Goal: Task Accomplishment & Management: Use online tool/utility

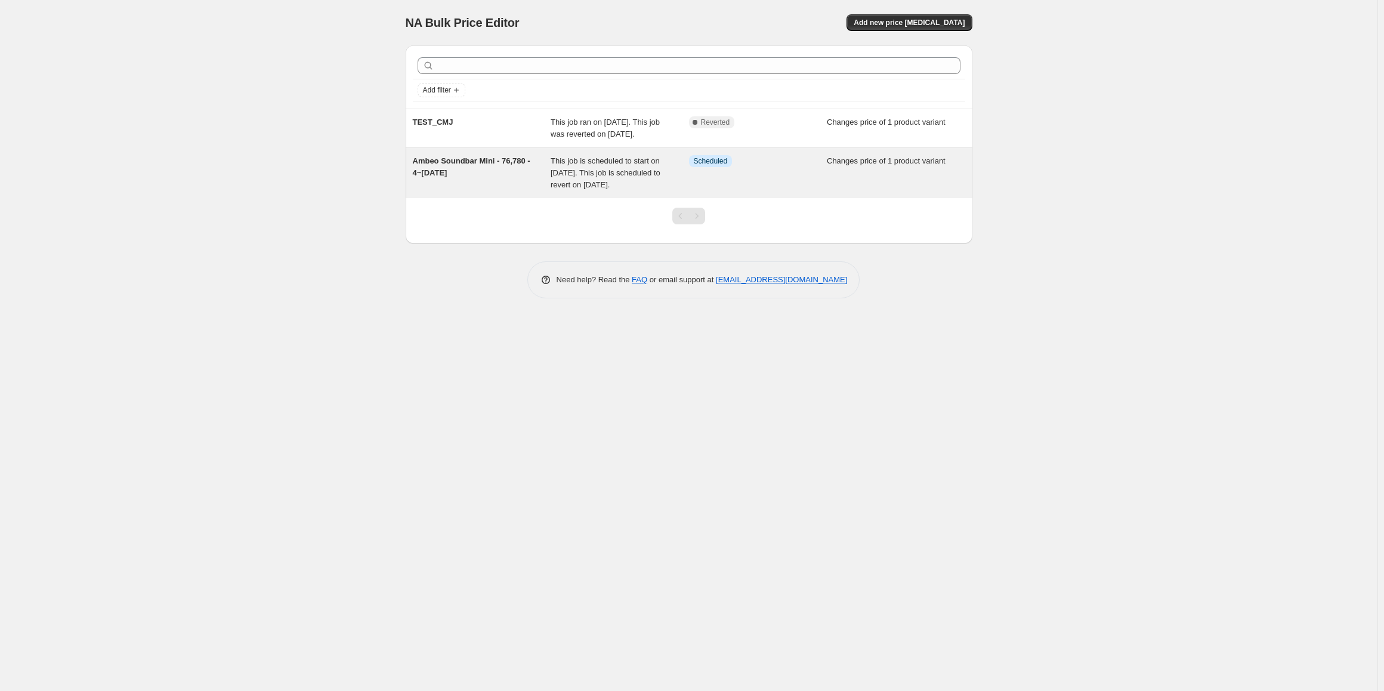
click at [488, 191] on div "Ambeo Soundbar Mini - 76,780 - 4~[DATE]" at bounding box center [482, 173] width 138 height 36
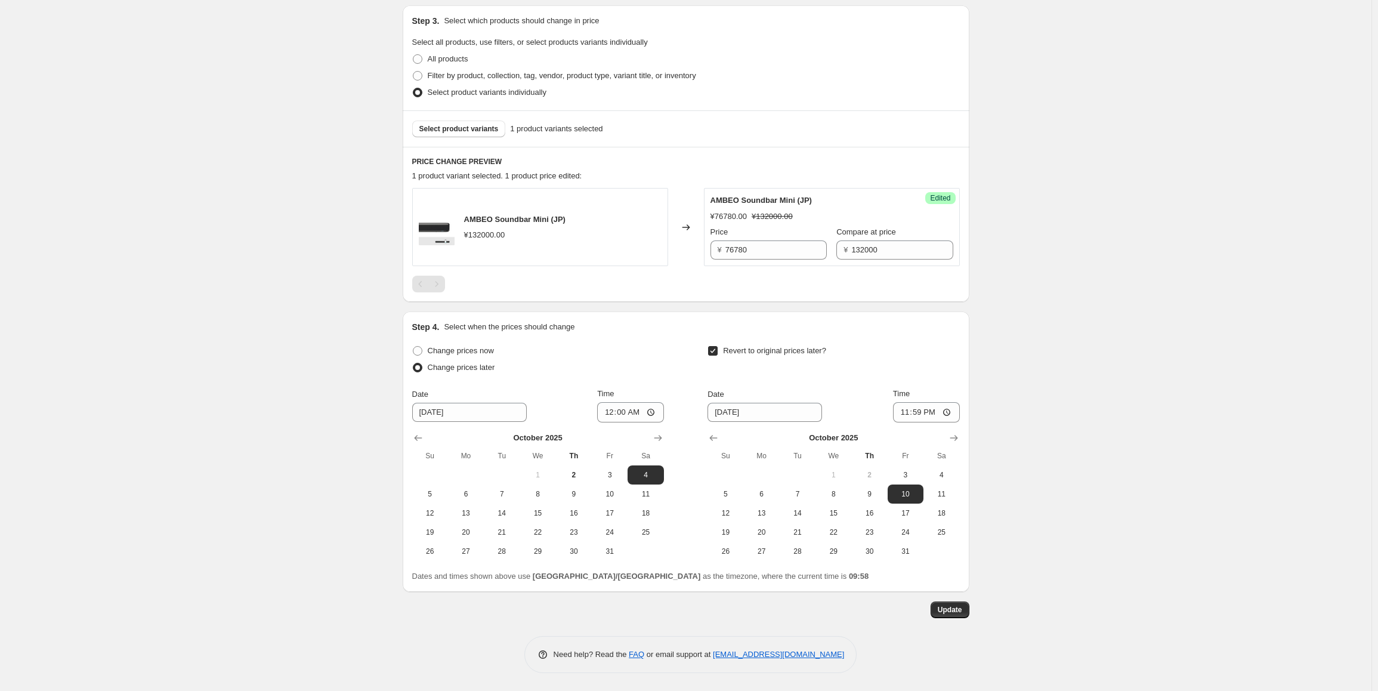
scroll to position [151, 0]
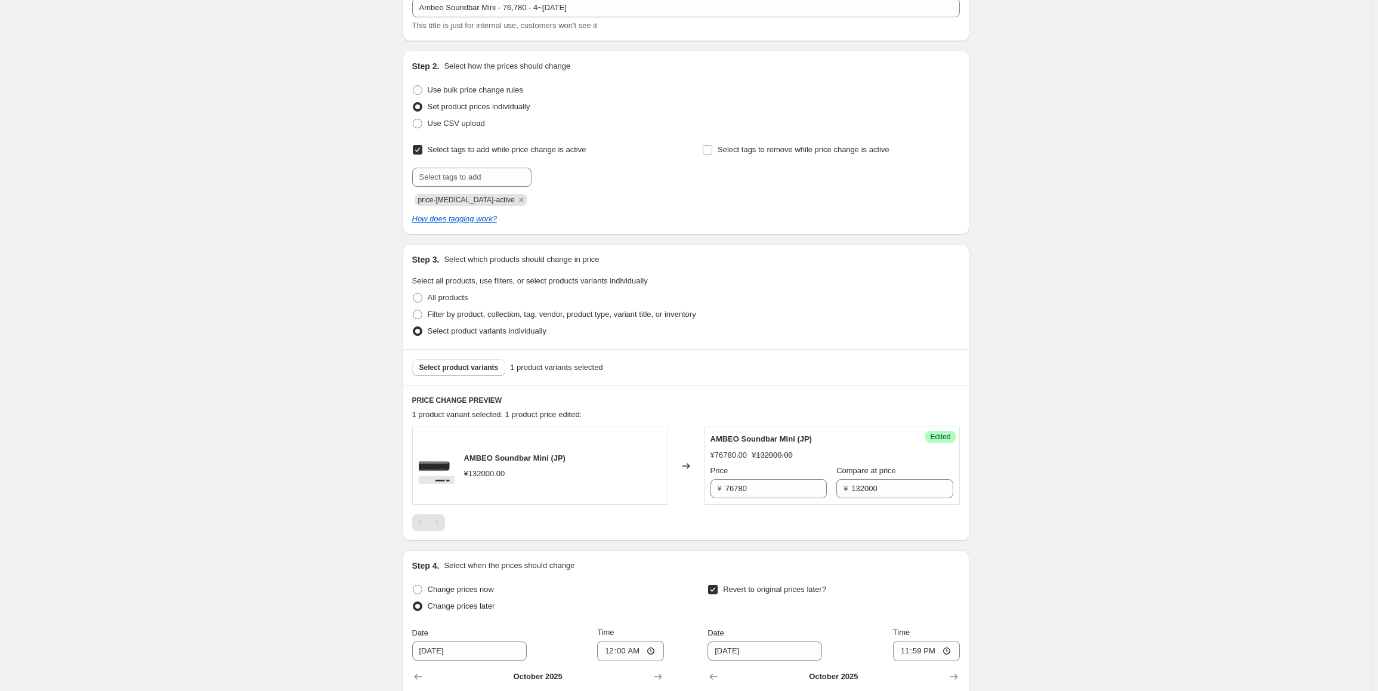
click at [436, 204] on span "price-[MEDICAL_DATA]-active" at bounding box center [466, 200] width 97 height 8
copy span "price-[MEDICAL_DATA]-active"
